Goal: Transaction & Acquisition: Purchase product/service

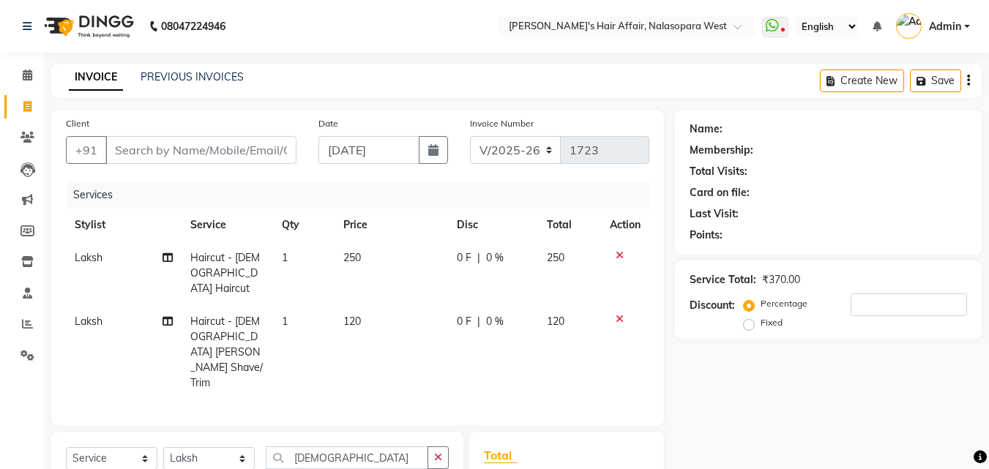
select select "6172"
select select "service"
select select "86313"
click at [207, 153] on input "Client" at bounding box center [200, 150] width 191 height 28
type input "9"
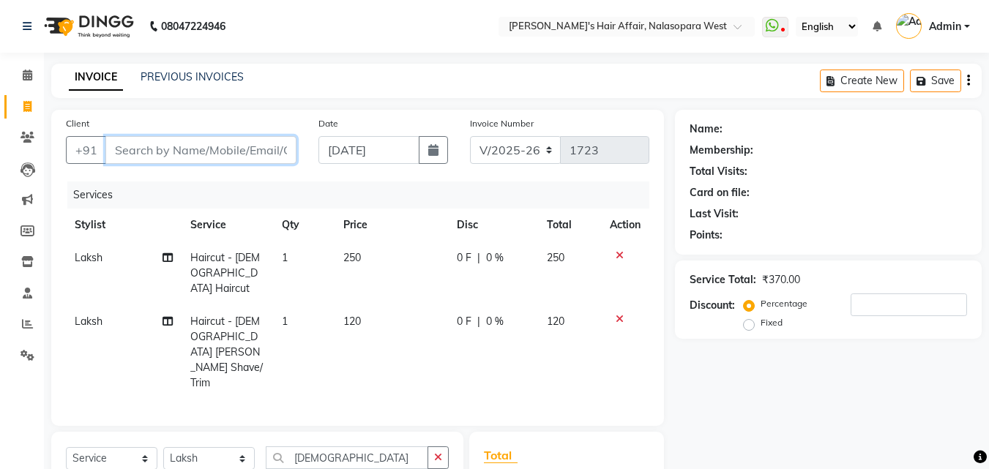
type input "0"
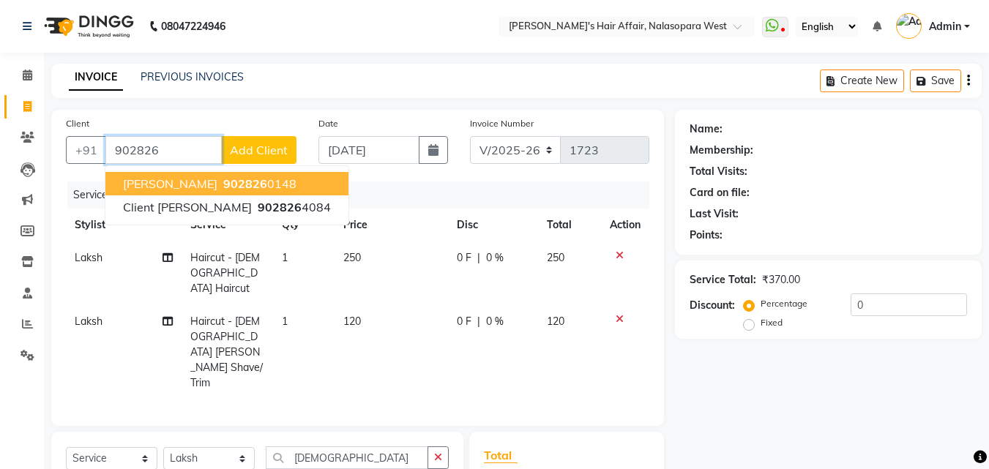
click at [223, 184] on span "902826" at bounding box center [245, 183] width 44 height 15
type input "9028260148"
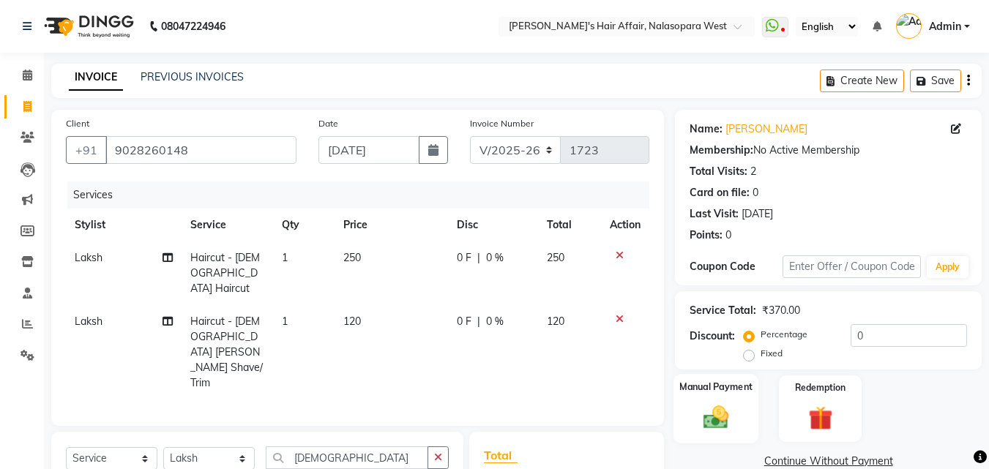
click at [710, 392] on label "Manual Payment" at bounding box center [715, 387] width 73 height 14
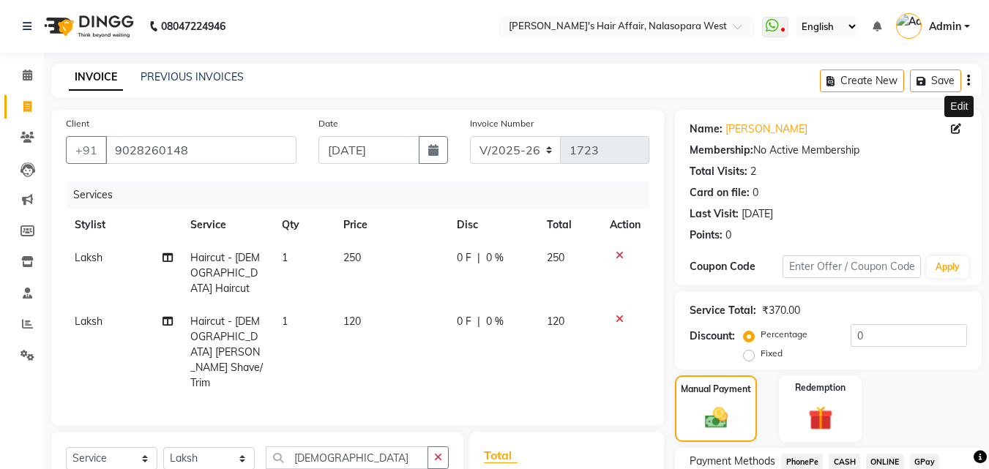
click at [959, 125] on icon at bounding box center [956, 129] width 10 height 10
select select "[DEMOGRAPHIC_DATA]"
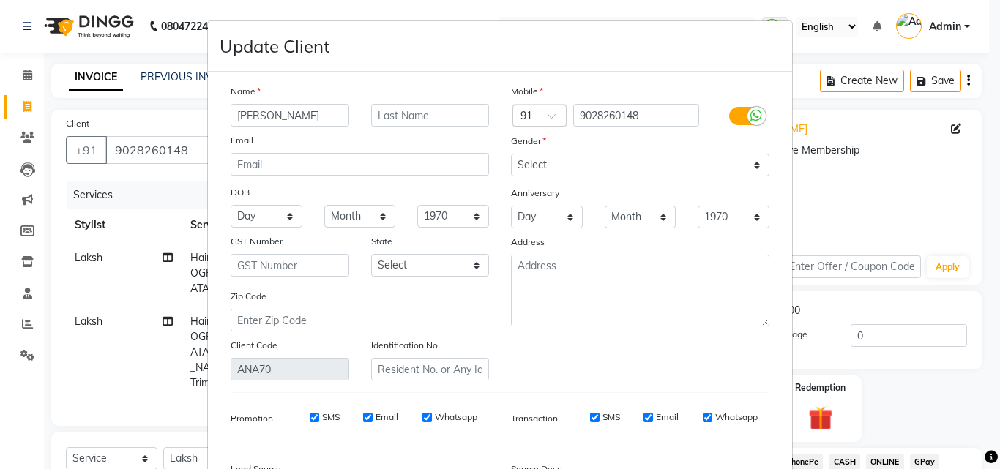
click at [238, 116] on input "[PERSON_NAME]" at bounding box center [290, 115] width 119 height 23
click at [250, 111] on input "Paterson" at bounding box center [290, 115] width 119 height 23
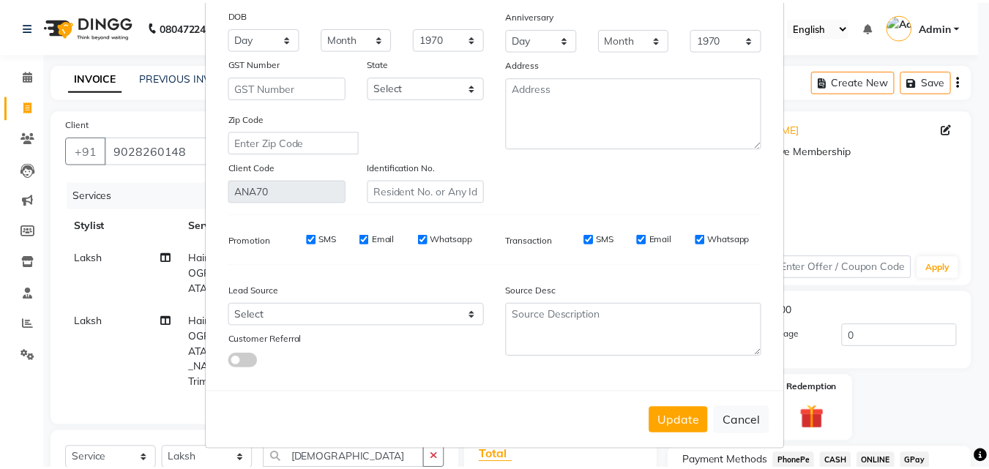
scroll to position [180, 0]
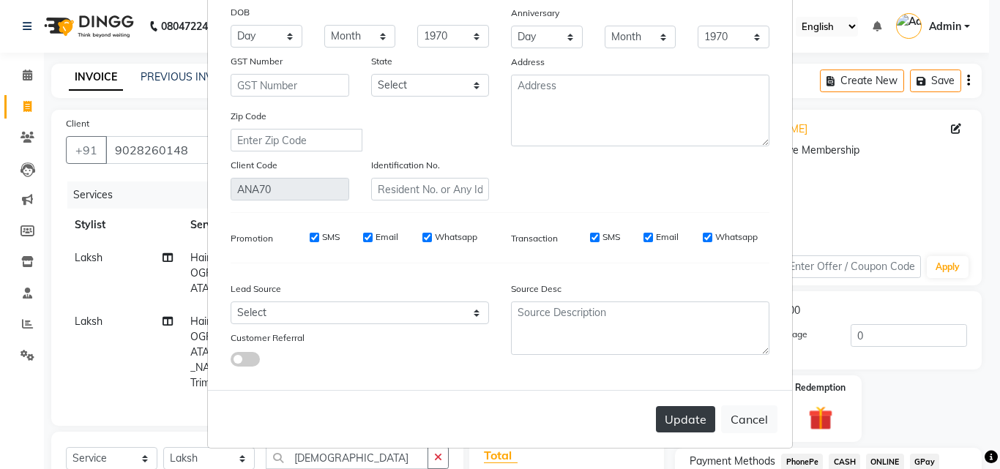
type input "Patorson"
click at [661, 411] on button "Update" at bounding box center [685, 419] width 59 height 26
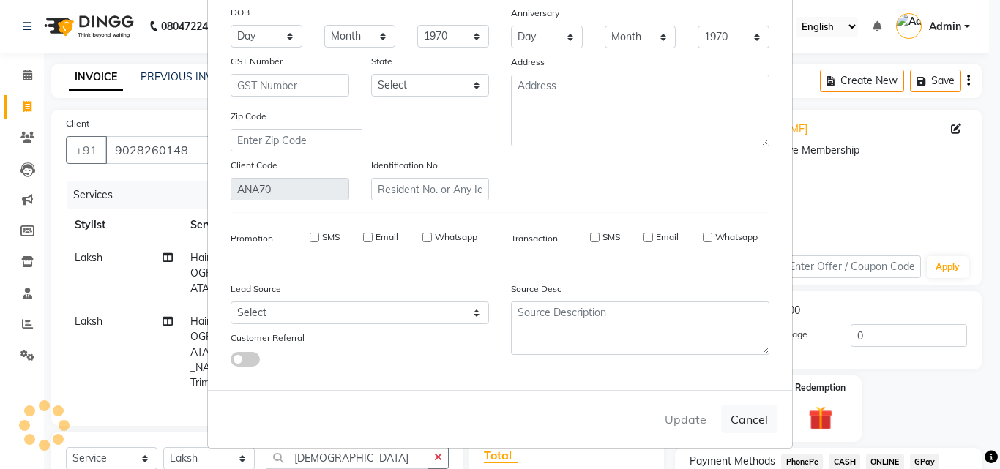
select select
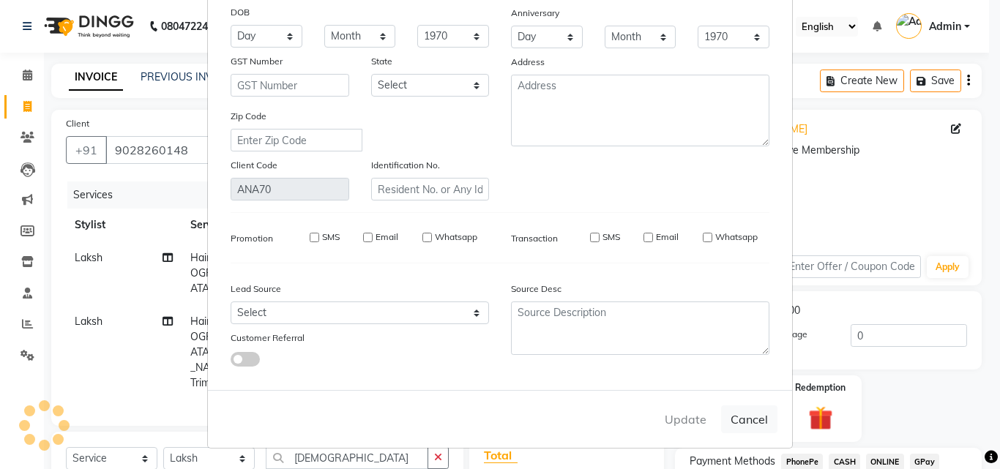
select select
checkbox input "false"
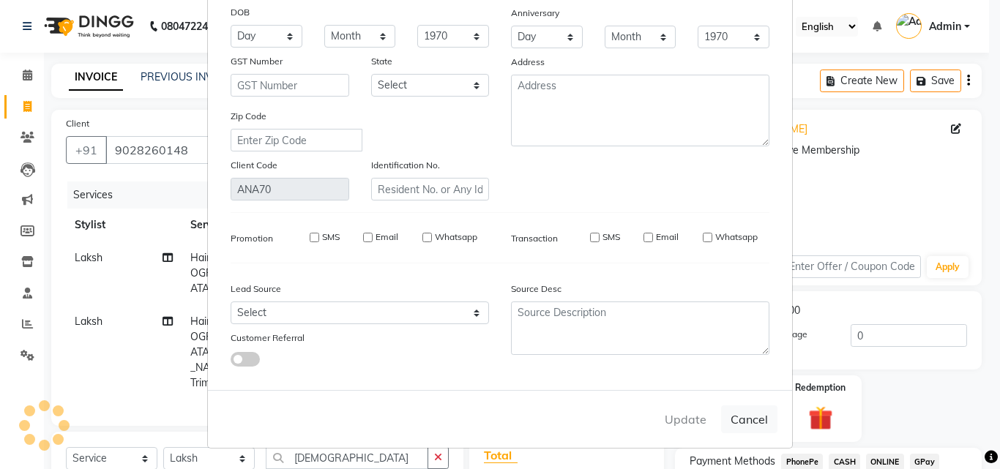
checkbox input "false"
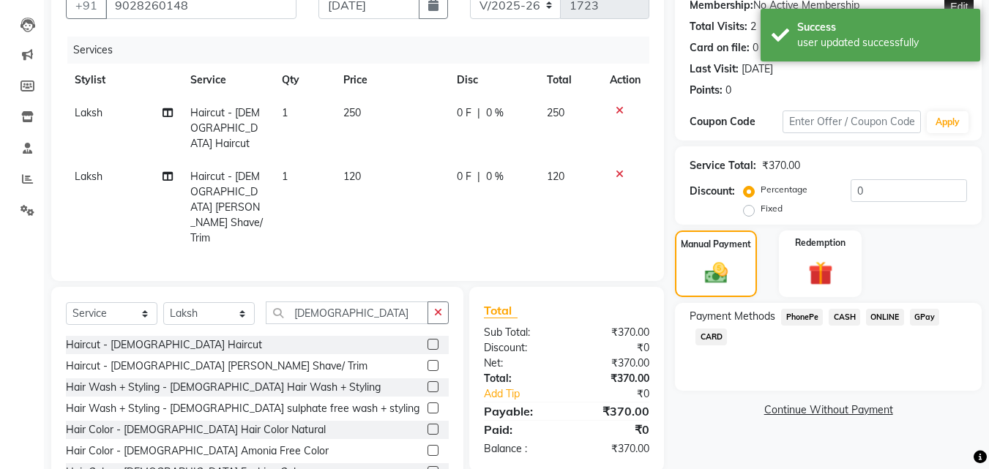
scroll to position [146, 0]
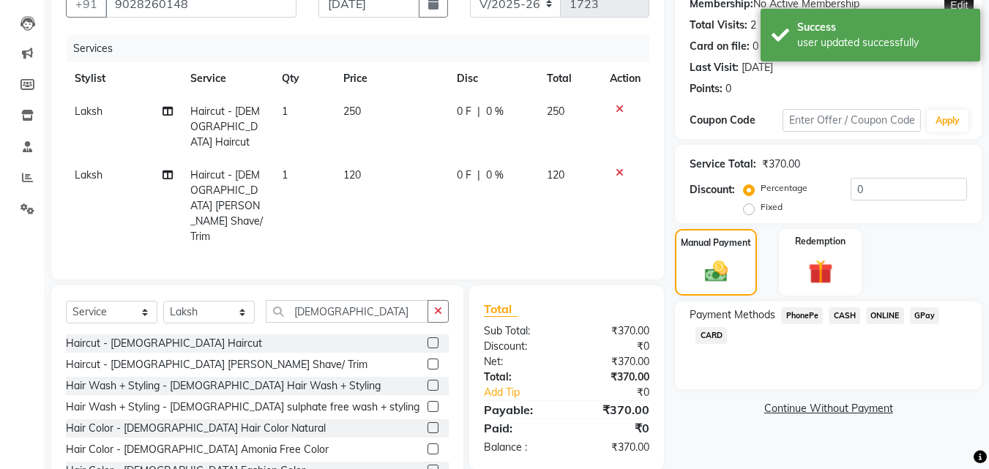
click at [843, 320] on span "CASH" at bounding box center [844, 315] width 31 height 17
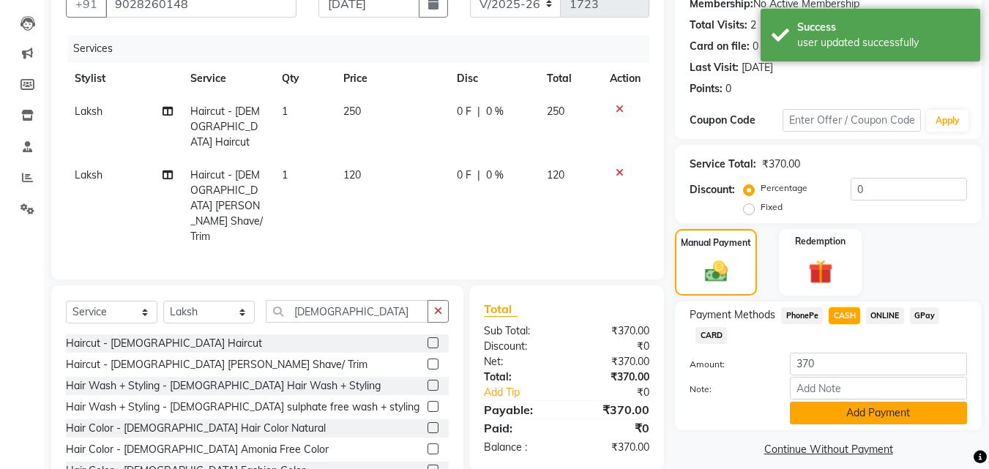
click at [851, 419] on button "Add Payment" at bounding box center [878, 413] width 177 height 23
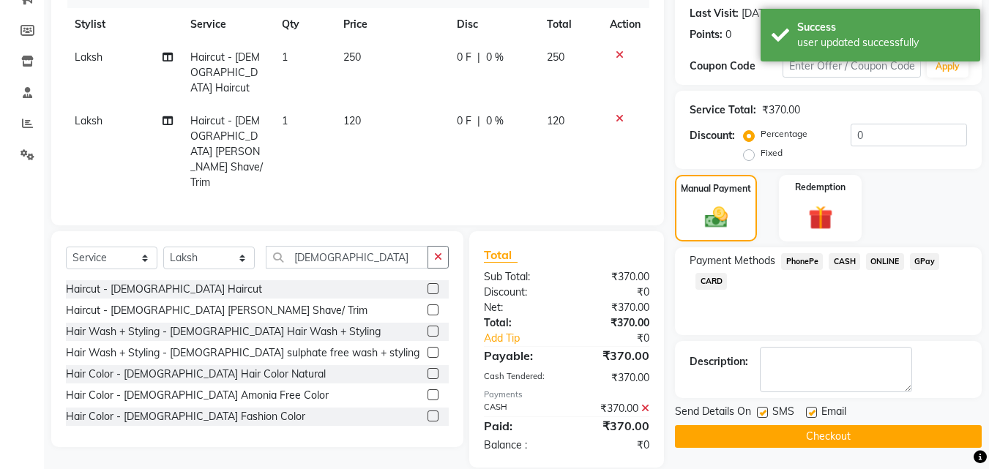
scroll to position [201, 0]
click at [849, 428] on button "Checkout" at bounding box center [828, 436] width 307 height 23
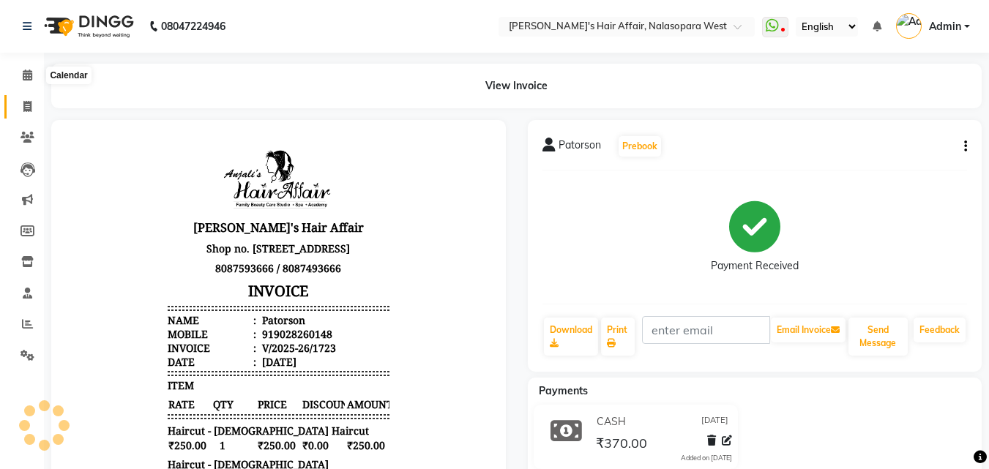
click at [25, 99] on span at bounding box center [28, 107] width 26 height 17
select select "service"
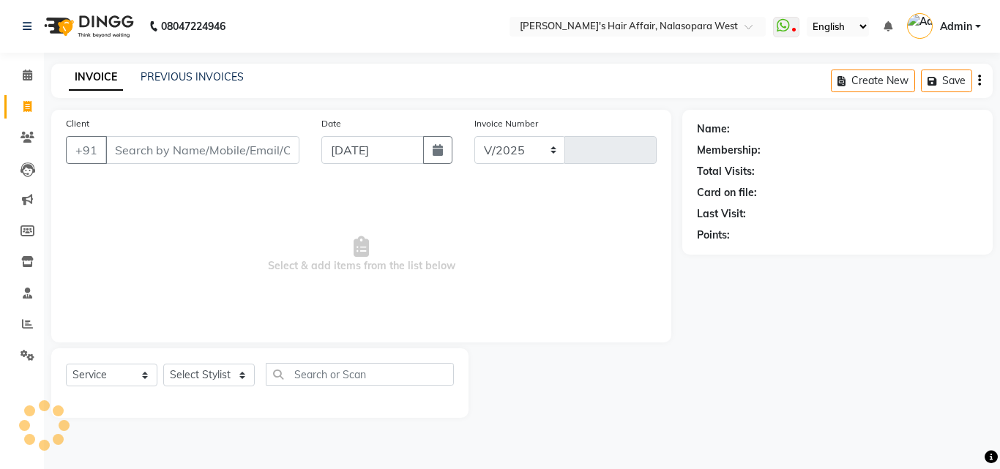
select select "6172"
type input "1724"
click at [222, 370] on select "Select Stylist" at bounding box center [208, 375] width 91 height 23
click at [222, 375] on select "Select Stylist" at bounding box center [208, 375] width 91 height 23
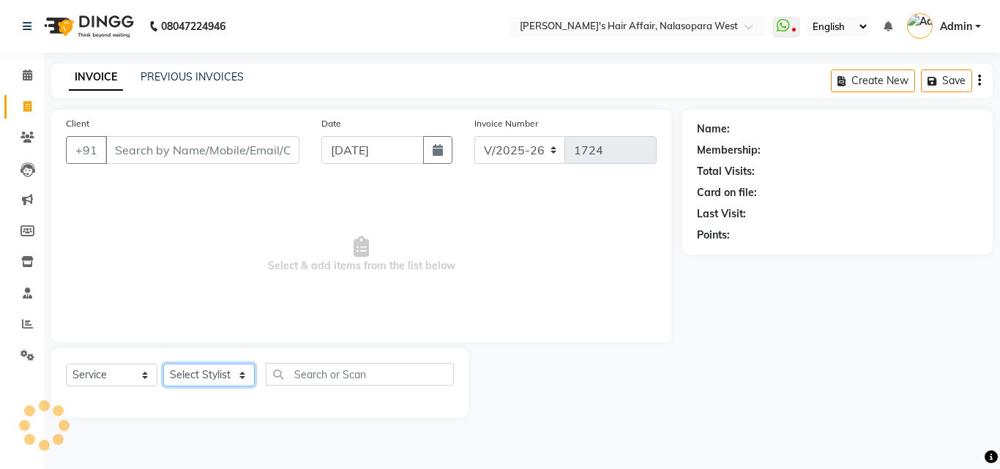
click at [222, 375] on select "Select Stylist" at bounding box center [208, 375] width 91 height 23
click at [198, 379] on select "Select Stylist [PERSON_NAME] [PERSON_NAME] Hair Affair Laksh [PERSON_NAME] [PER…" at bounding box center [208, 375] width 91 height 23
select select "89133"
click at [163, 364] on select "Select Stylist [PERSON_NAME] [PERSON_NAME] Hair Affair Laksh [PERSON_NAME] [PER…" at bounding box center [208, 375] width 91 height 23
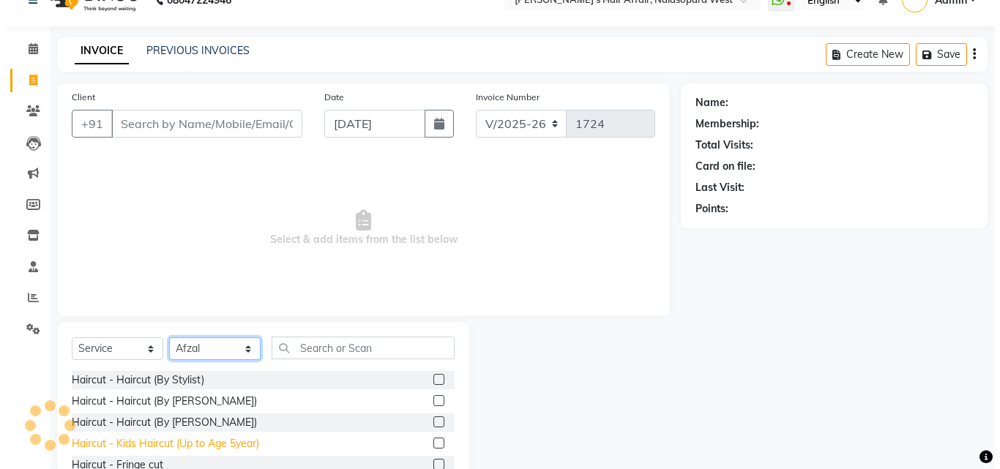
scroll to position [73, 0]
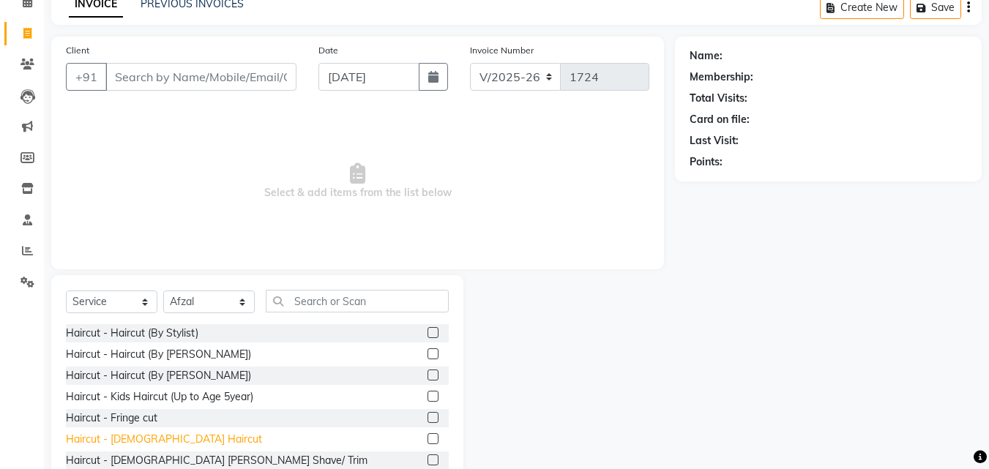
click at [149, 439] on div "Haircut - [DEMOGRAPHIC_DATA] Haircut" at bounding box center [164, 439] width 196 height 15
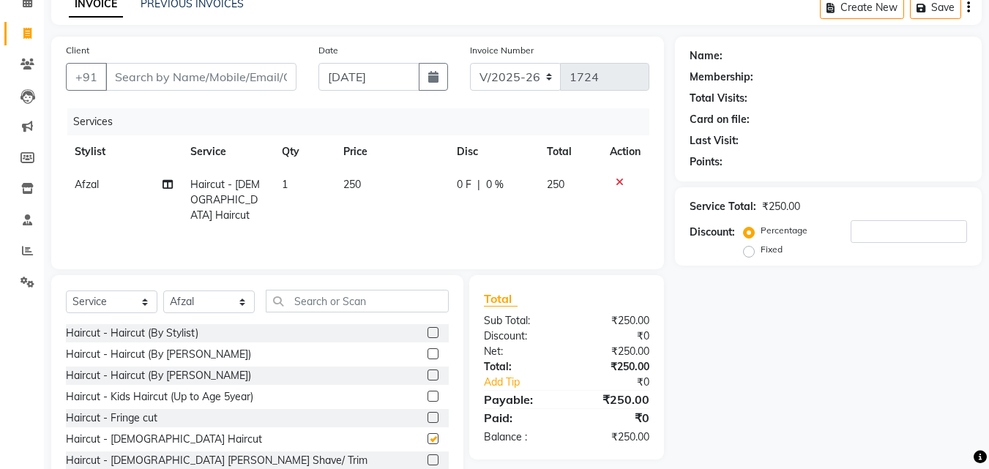
checkbox input "false"
click at [163, 79] on input "Client" at bounding box center [200, 77] width 191 height 28
click at [168, 455] on div "Haircut - [DEMOGRAPHIC_DATA] [PERSON_NAME] Shave/ Trim" at bounding box center [217, 460] width 302 height 15
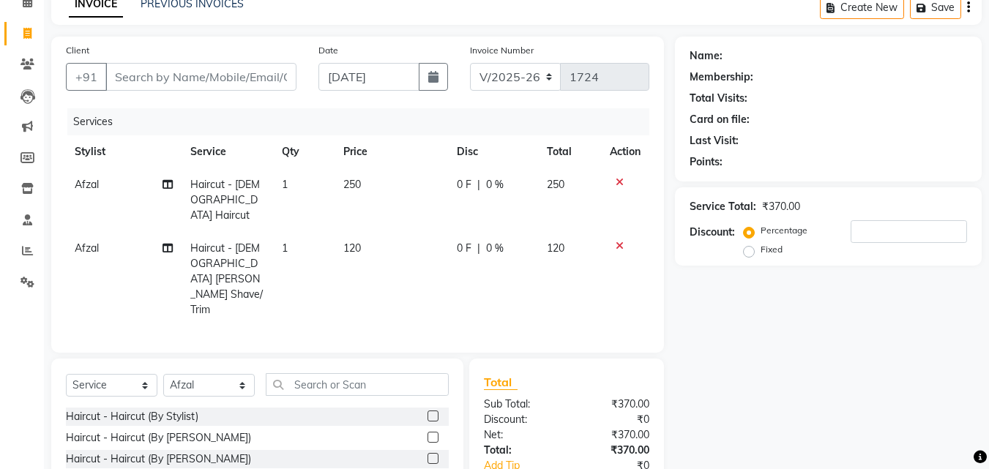
checkbox input "false"
click at [187, 74] on input "Client" at bounding box center [200, 77] width 191 height 28
click at [127, 83] on input "Client" at bounding box center [200, 77] width 191 height 28
click at [177, 73] on input "Client" at bounding box center [200, 77] width 191 height 28
click at [130, 82] on input "Client" at bounding box center [200, 77] width 191 height 28
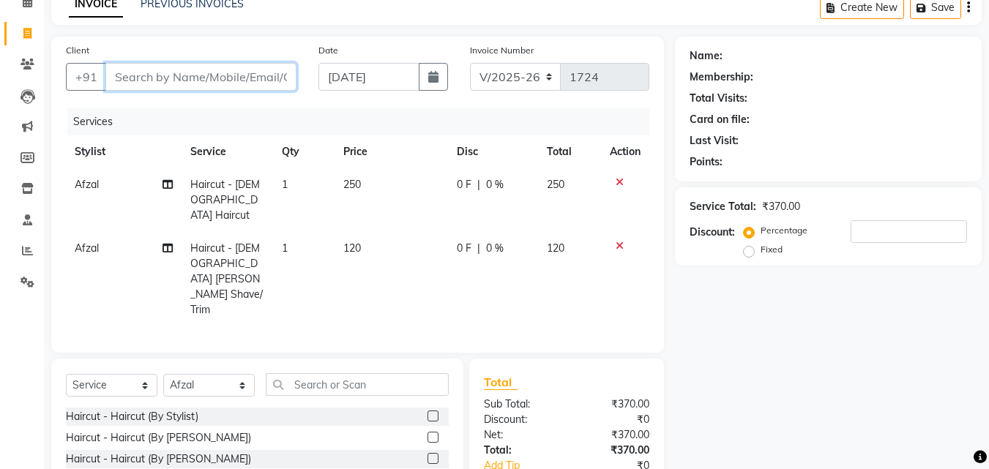
click at [142, 71] on input "Client" at bounding box center [200, 77] width 191 height 28
type input "8"
type input "0"
type input "8826048566"
click at [267, 84] on button "Add Client" at bounding box center [258, 77] width 75 height 28
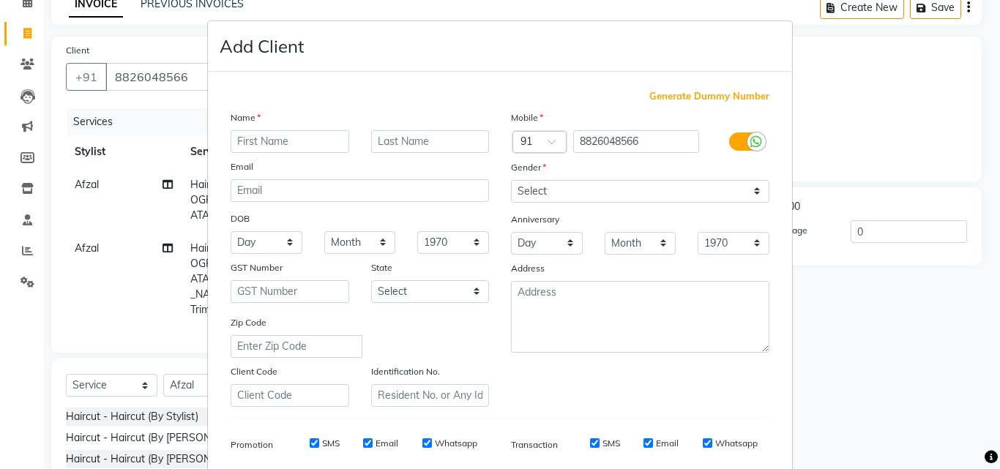
click at [261, 152] on input "text" at bounding box center [290, 141] width 119 height 23
type input "Golrez"
drag, startPoint x: 520, startPoint y: 175, endPoint x: 523, endPoint y: 190, distance: 15.6
click at [522, 176] on div "Gender" at bounding box center [523, 170] width 47 height 20
click at [523, 195] on select "Select [DEMOGRAPHIC_DATA] [DEMOGRAPHIC_DATA] Other Prefer Not To Say" at bounding box center [640, 191] width 258 height 23
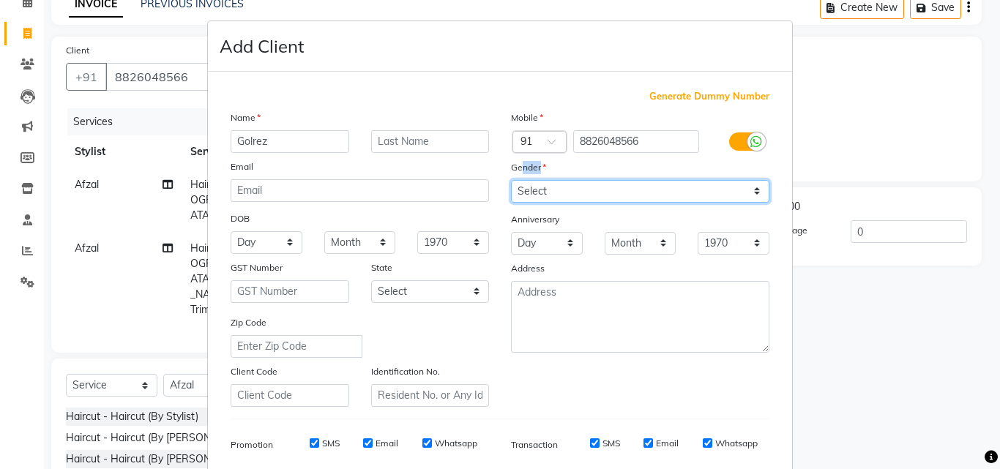
select select "[DEMOGRAPHIC_DATA]"
click at [511, 180] on select "Select [DEMOGRAPHIC_DATA] [DEMOGRAPHIC_DATA] Other Prefer Not To Say" at bounding box center [640, 191] width 258 height 23
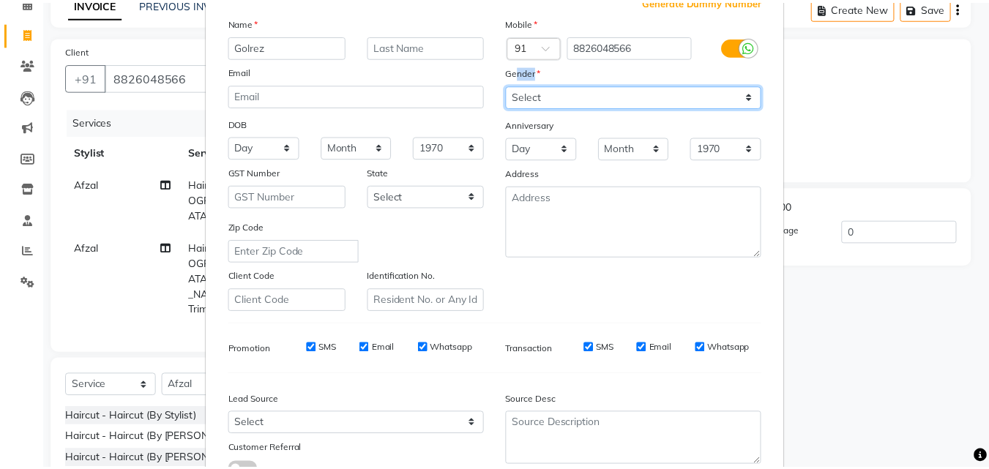
scroll to position [206, 0]
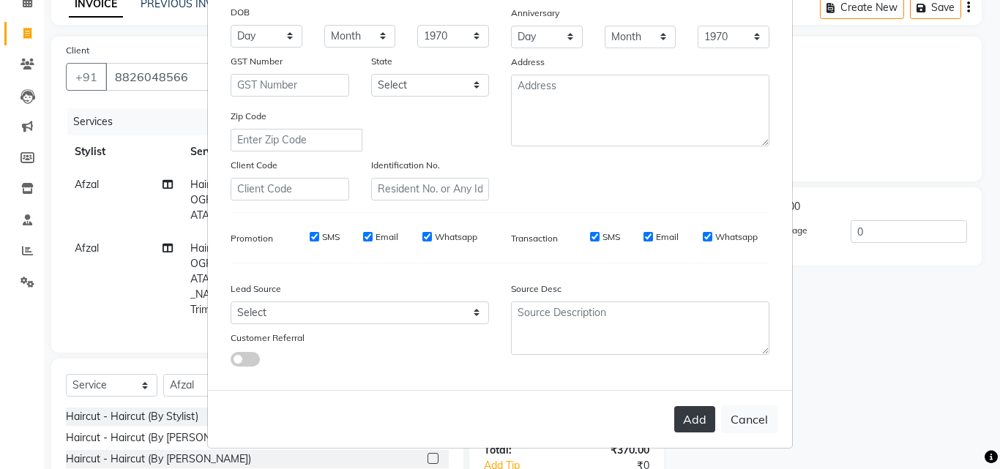
click at [692, 419] on button "Add" at bounding box center [694, 419] width 41 height 26
select select
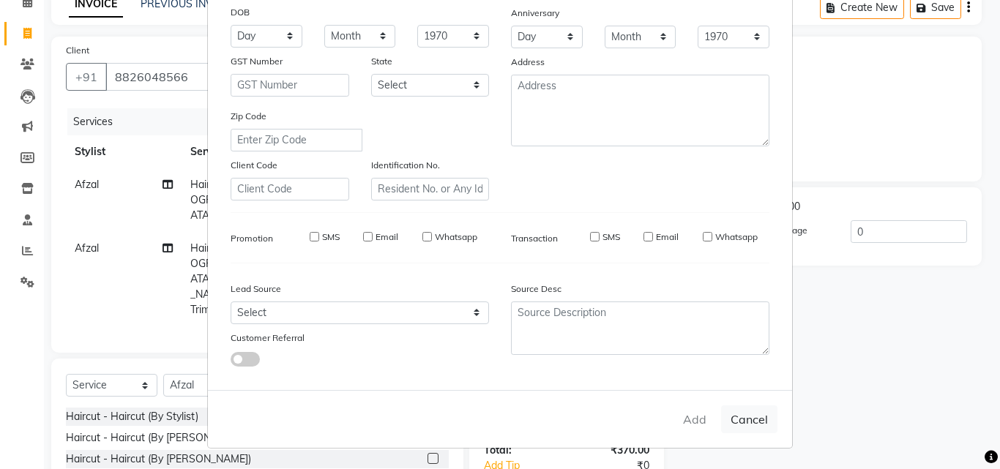
select select
checkbox input "false"
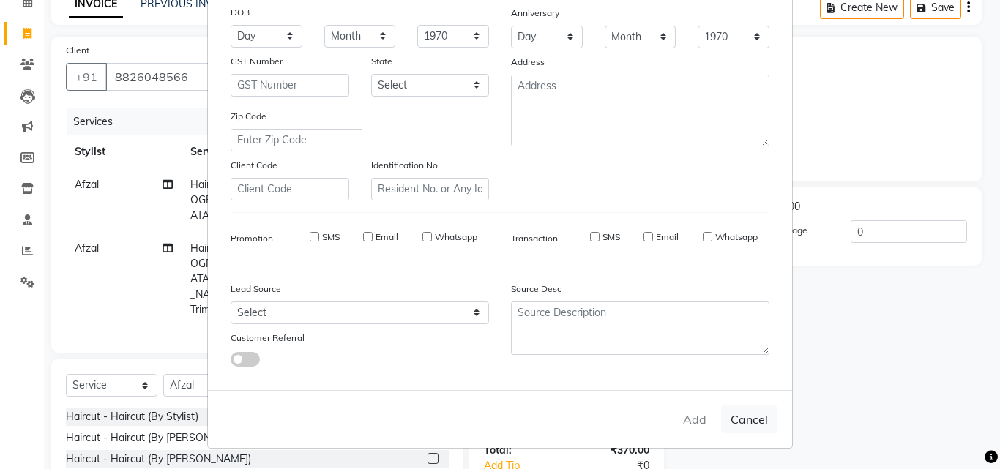
checkbox input "false"
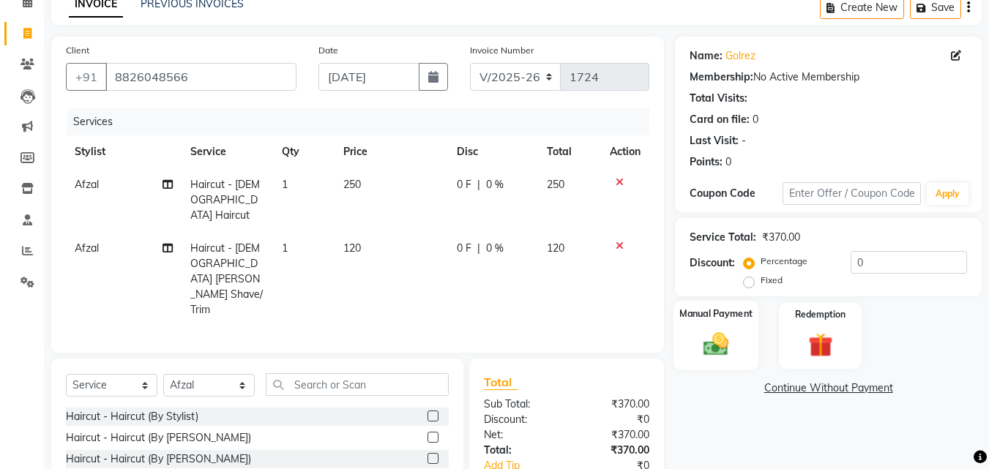
click at [724, 339] on img at bounding box center [715, 343] width 41 height 29
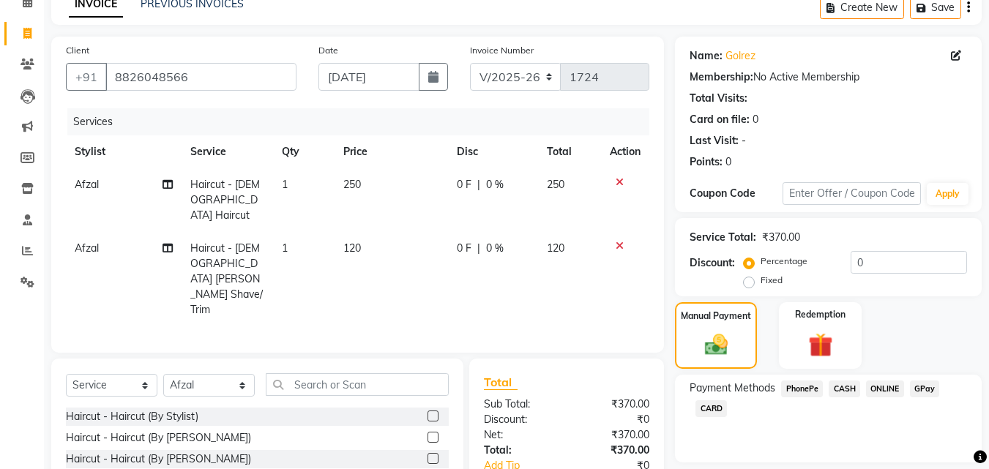
click at [847, 387] on span "CASH" at bounding box center [844, 389] width 31 height 17
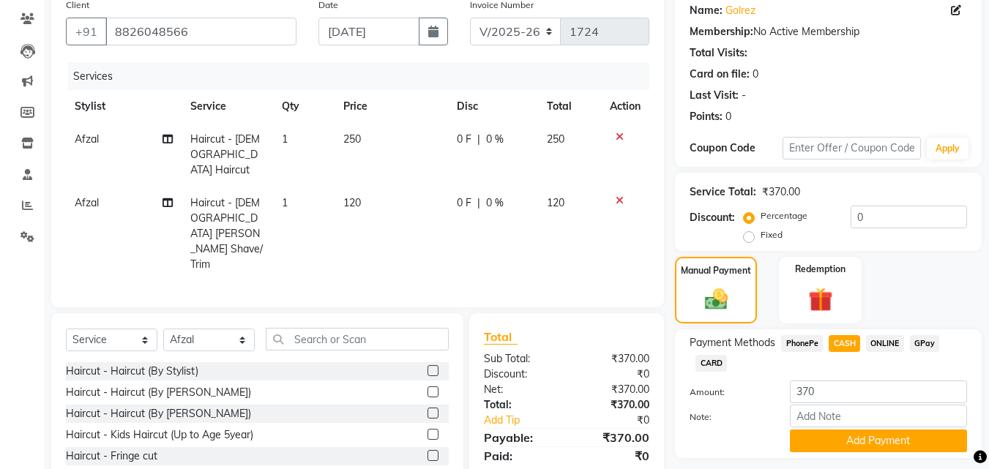
scroll to position [165, 0]
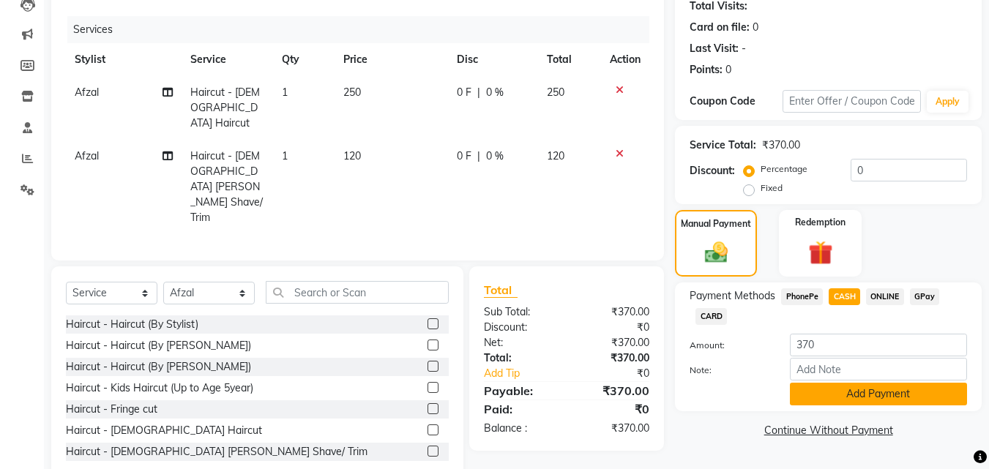
click at [876, 392] on button "Add Payment" at bounding box center [878, 394] width 177 height 23
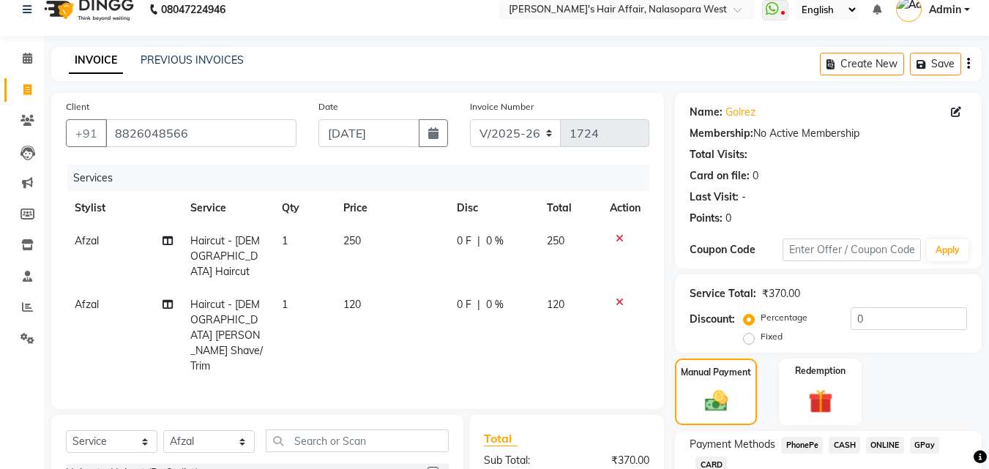
scroll to position [201, 0]
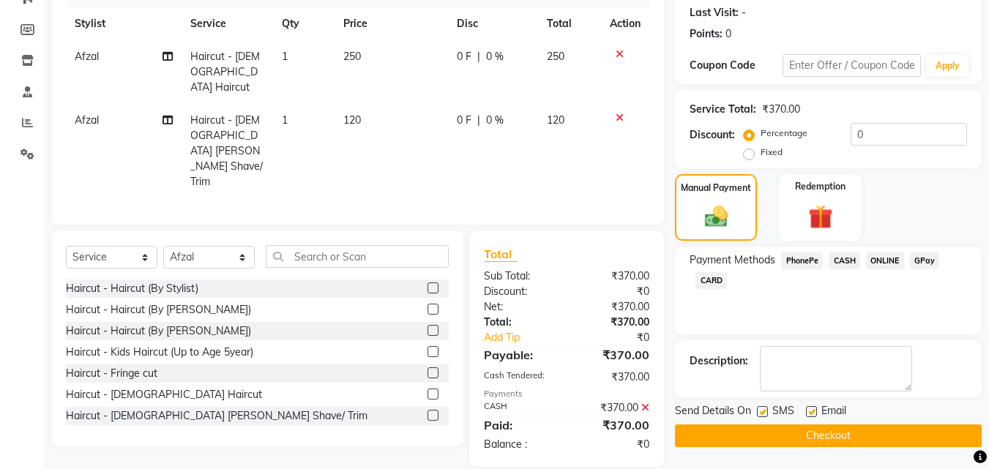
click at [880, 438] on button "Checkout" at bounding box center [828, 436] width 307 height 23
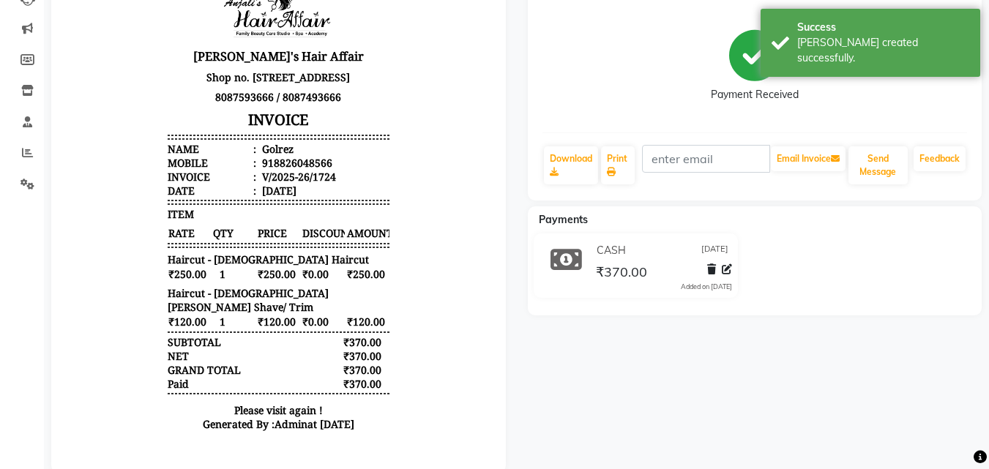
scroll to position [208, 0]
